Goal: Transaction & Acquisition: Register for event/course

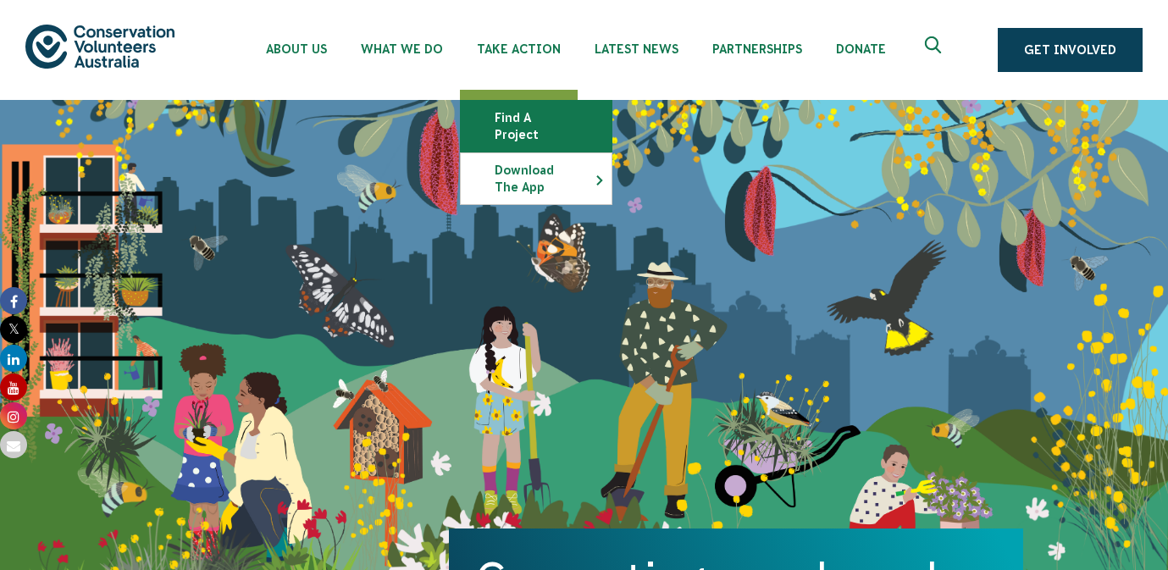
click at [522, 115] on link "Find a project" at bounding box center [536, 126] width 151 height 51
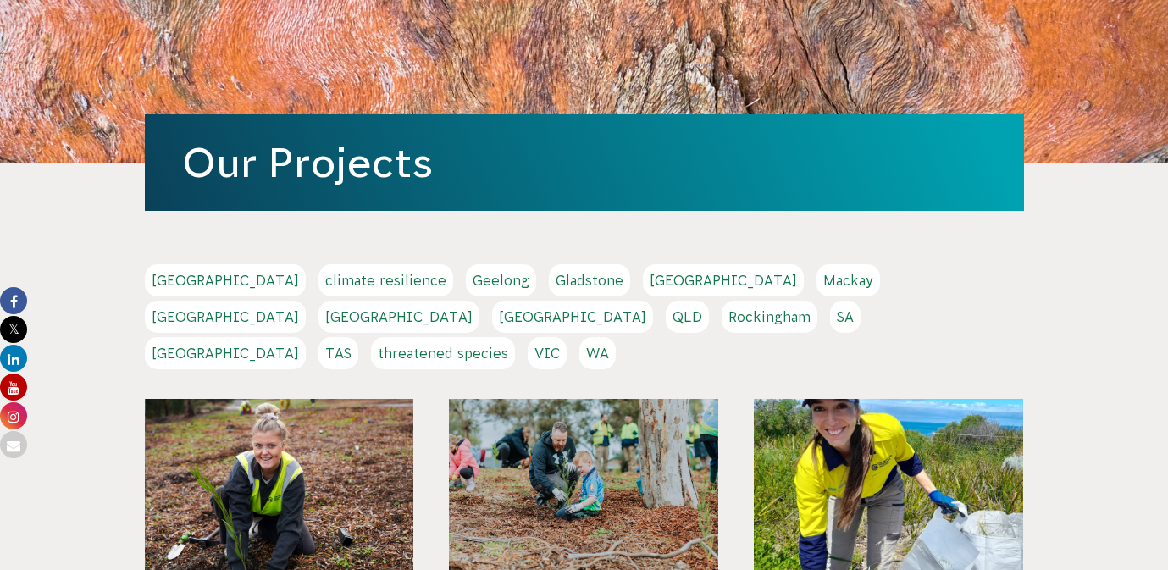
click at [306, 337] on link "[GEOGRAPHIC_DATA]" at bounding box center [225, 353] width 161 height 32
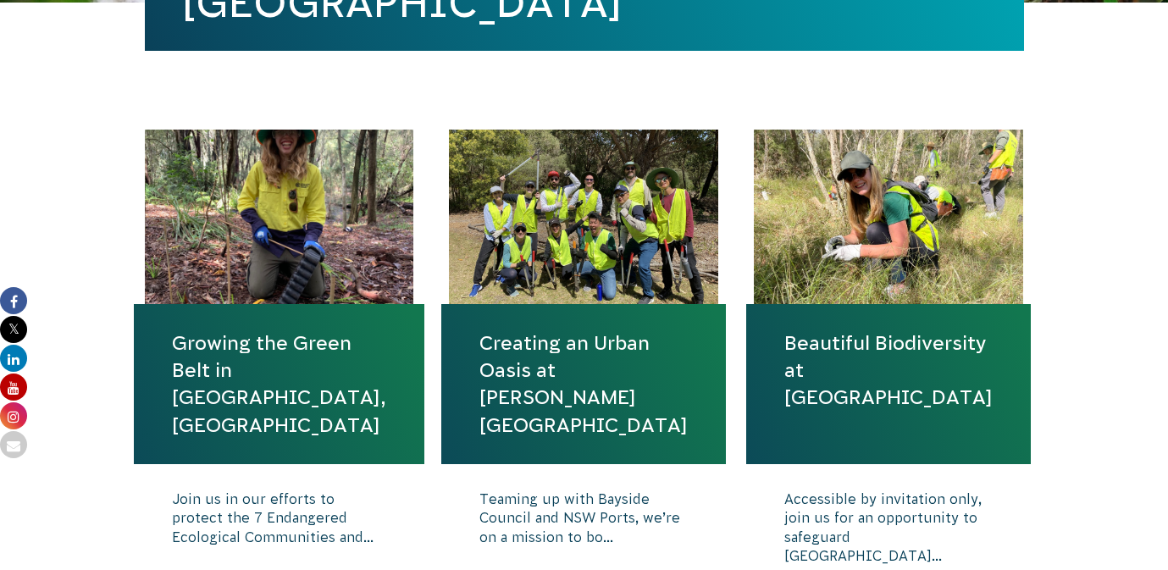
scroll to position [529, 0]
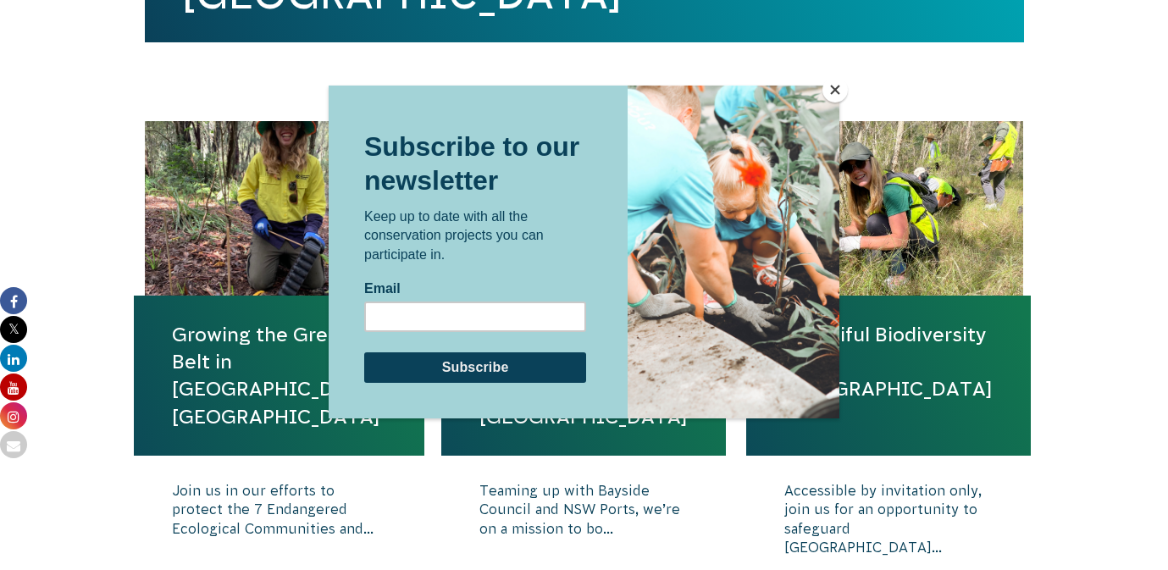
click at [836, 91] on button "Close" at bounding box center [834, 89] width 25 height 25
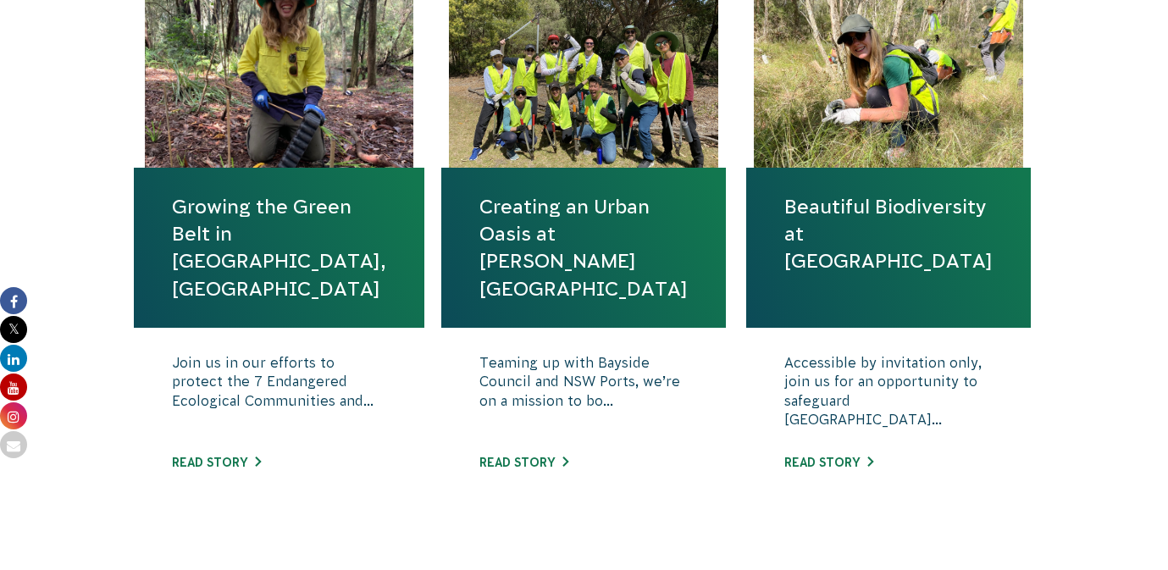
scroll to position [654, 0]
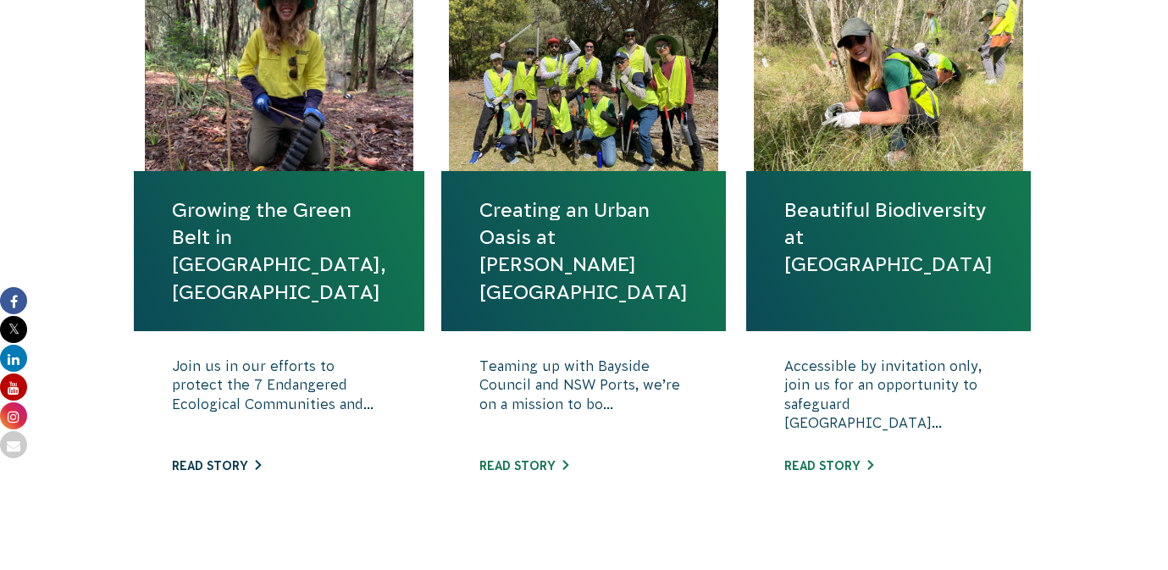
click at [229, 460] on link "Read story" at bounding box center [216, 466] width 89 height 14
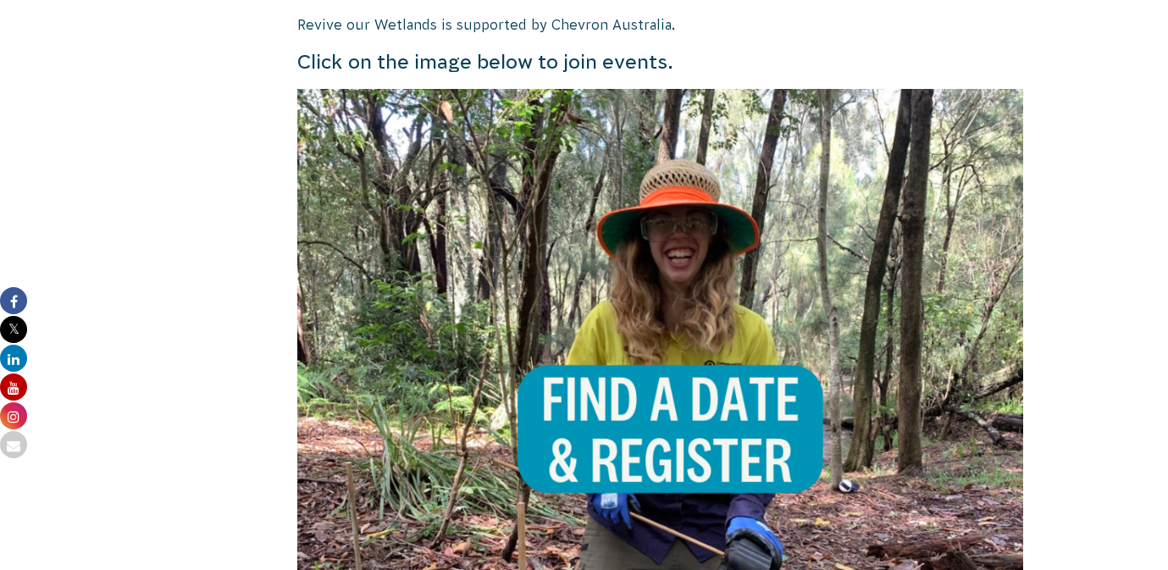
scroll to position [1013, 0]
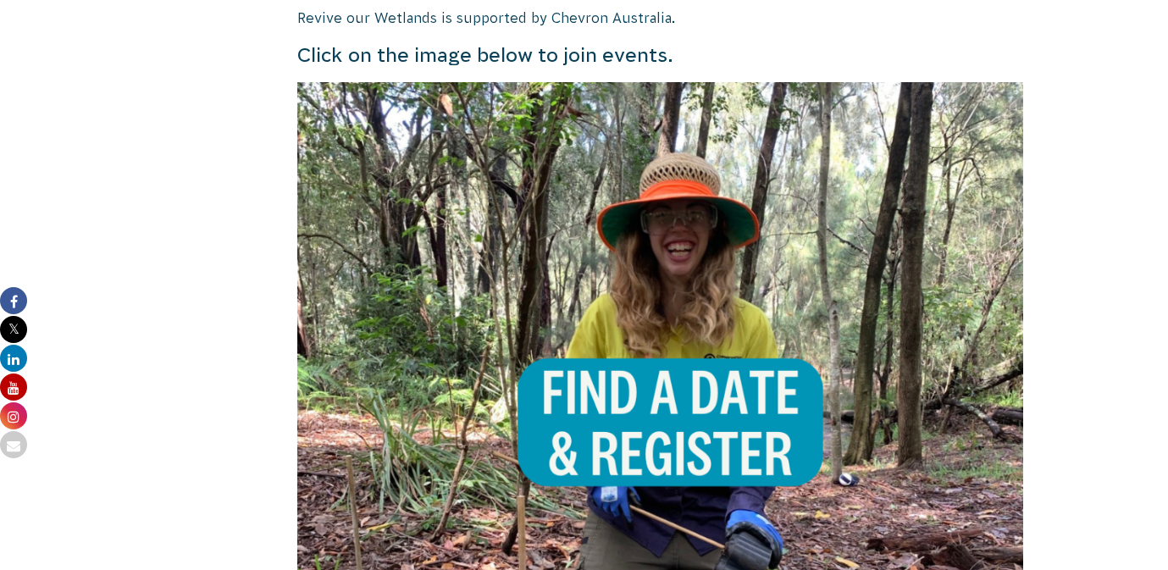
click at [540, 377] on img at bounding box center [660, 445] width 726 height 726
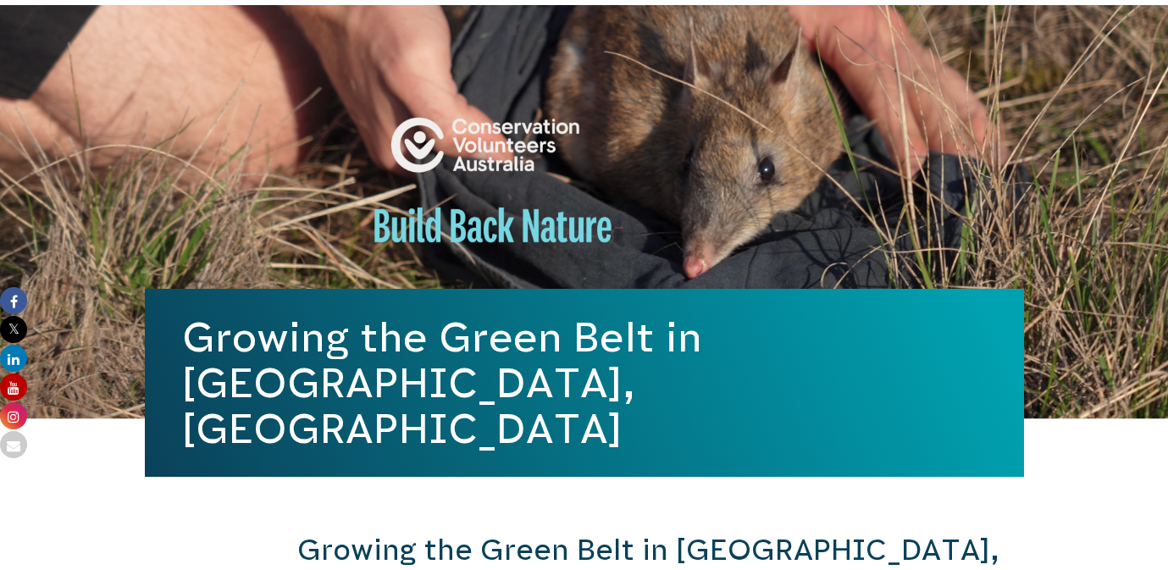
scroll to position [0, 0]
